Goal: Check status: Check status

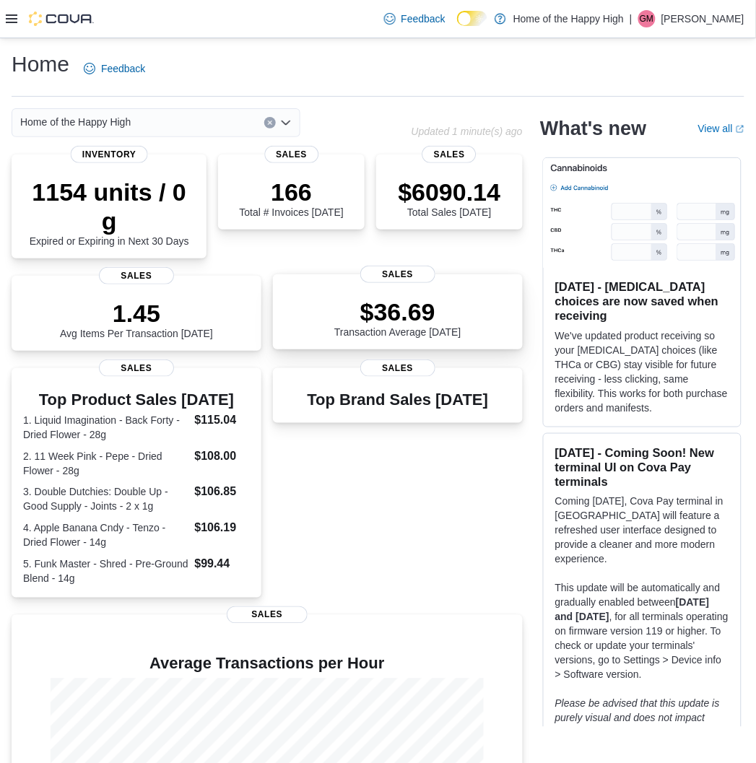
click at [417, 309] on div "$36.69 Transaction Average Today Sales" at bounding box center [398, 311] width 250 height 75
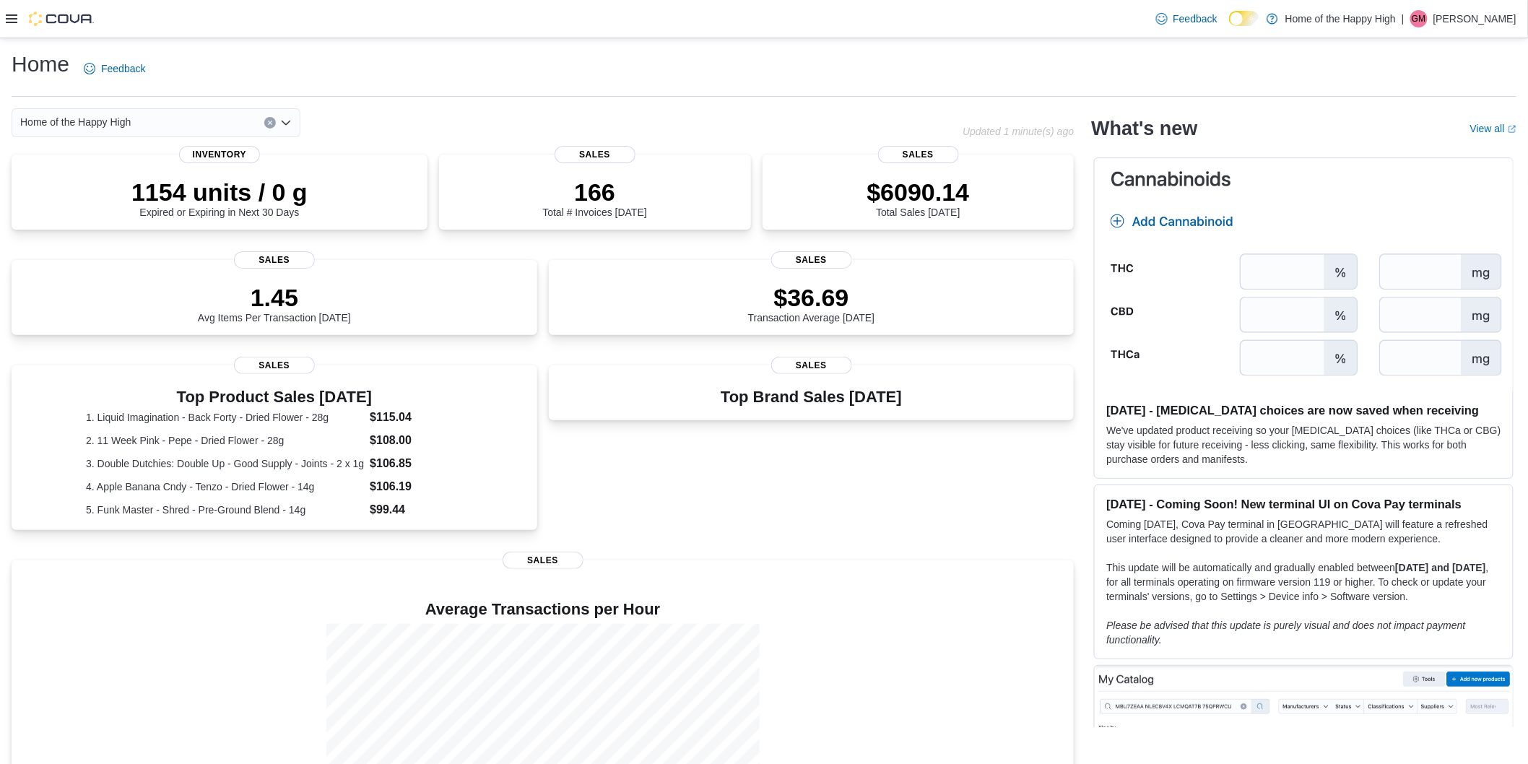
click at [12, 19] on icon at bounding box center [12, 18] width 12 height 9
